Goal: Book appointment/travel/reservation

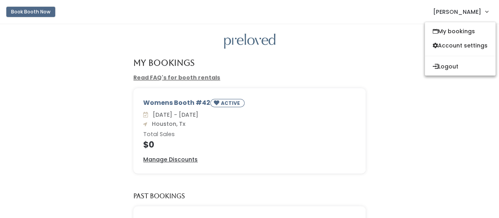
click at [41, 12] on button "Book Booth Now" at bounding box center [30, 12] width 49 height 10
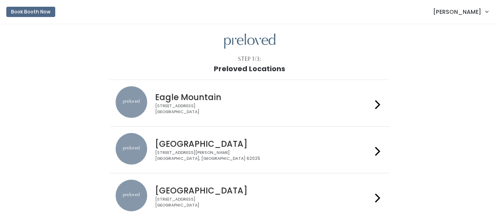
click at [373, 195] on div at bounding box center [377, 196] width 11 height 34
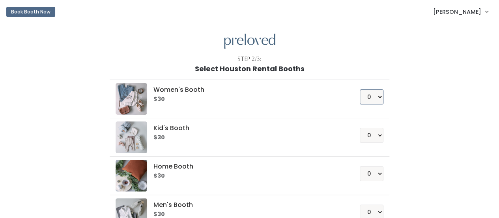
click at [376, 99] on select "0 1 2 3 4" at bounding box center [372, 96] width 24 height 15
select select "1"
click at [360, 89] on select "0 1 2 3 4" at bounding box center [372, 96] width 24 height 15
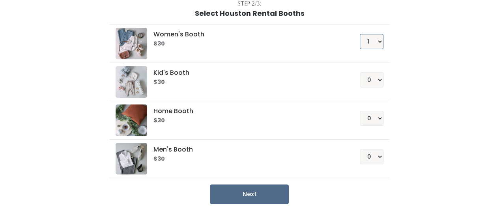
scroll to position [67, 0]
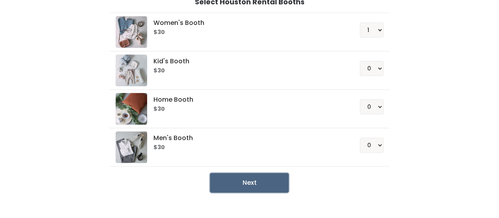
click at [263, 179] on button "Next" at bounding box center [249, 183] width 79 height 20
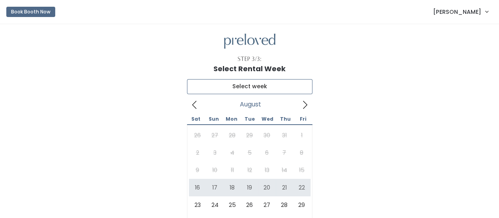
type input "[DATE] to [DATE]"
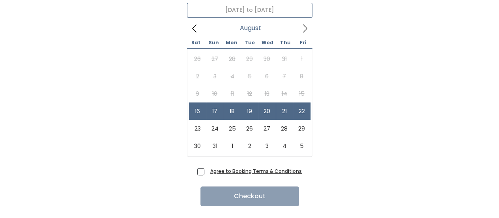
scroll to position [94, 0]
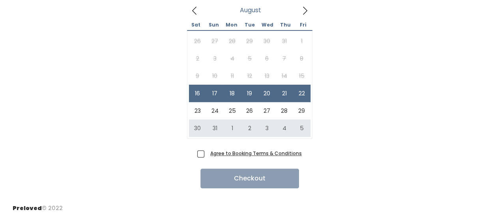
click at [207, 156] on span "Agree to Booking Terms & Conditions" at bounding box center [254, 153] width 95 height 8
click at [207, 154] on input "Agree to Booking Terms & Conditions" at bounding box center [209, 151] width 5 height 5
checkbox input "true"
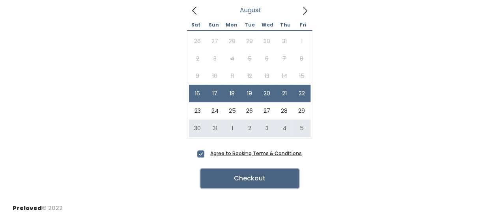
click at [250, 178] on button "Checkout" at bounding box center [250, 178] width 99 height 20
